Goal: Information Seeking & Learning: Learn about a topic

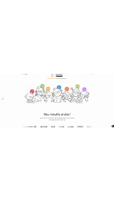
scroll to position [91, 0]
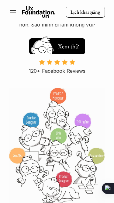
click at [83, 11] on p "Lịch khai giảng" at bounding box center [86, 12] width 30 height 6
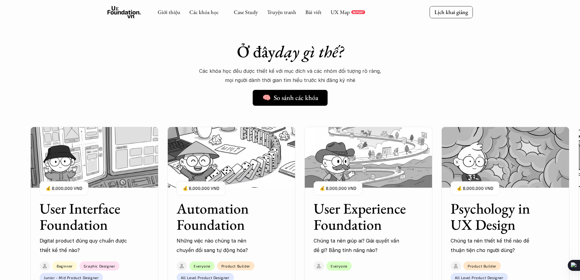
scroll to position [477, 0]
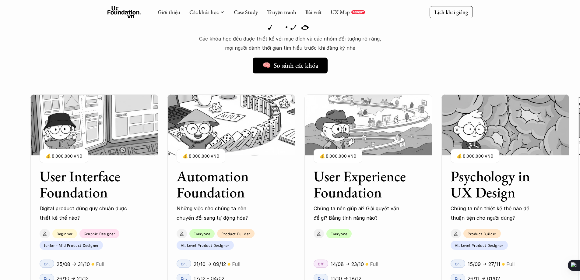
click at [236, 76] on div "User Interface Foundation Digital product đúng quy chuẩn được thiết kế thế nào?…" at bounding box center [368, 213] width 676 height 280
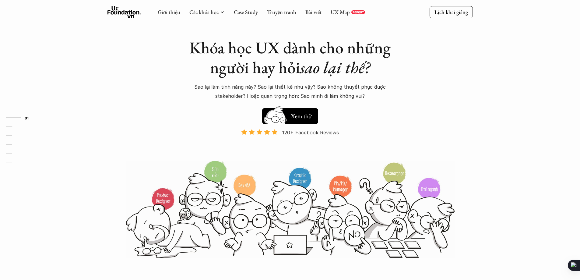
scroll to position [0, 0]
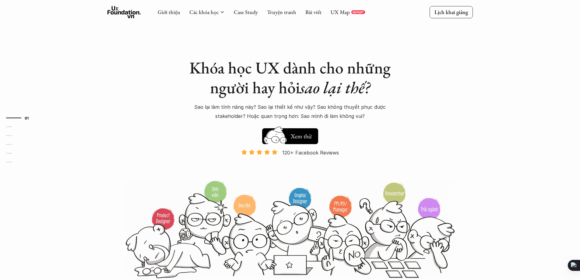
click at [121, 15] on icon at bounding box center [125, 12] width 34 height 12
click at [122, 15] on icon at bounding box center [125, 12] width 34 height 12
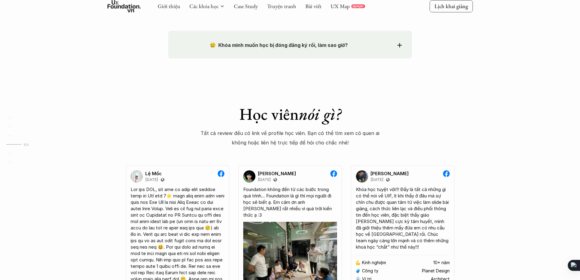
scroll to position [1066, 0]
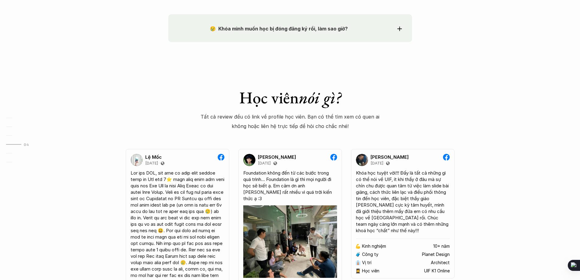
click at [401, 29] on icon at bounding box center [400, 29] width 5 height 5
